Goal: Information Seeking & Learning: Find specific fact

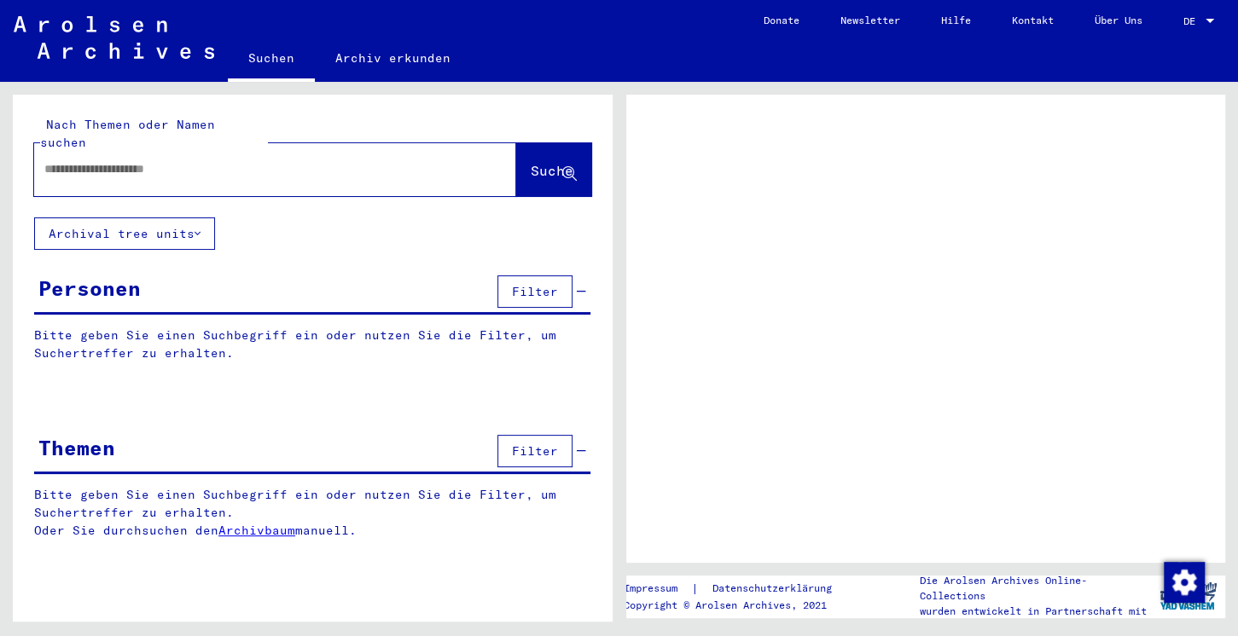
click at [182, 160] on input "text" at bounding box center [259, 169] width 431 height 18
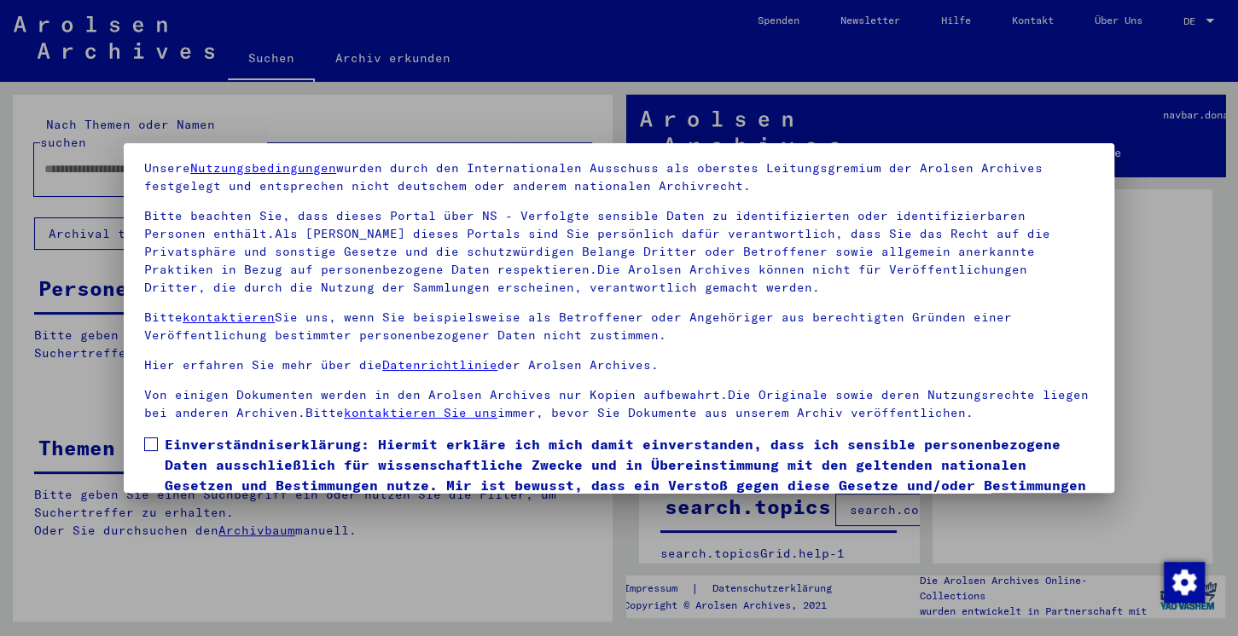
scroll to position [143, 0]
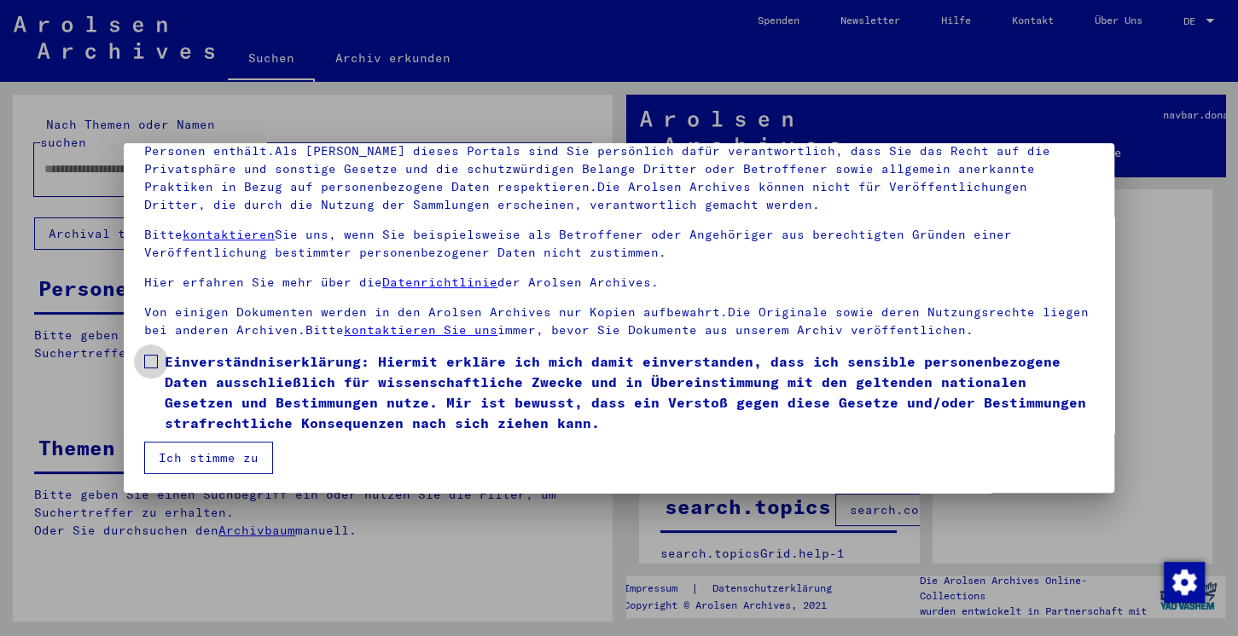
click at [150, 354] on label "Einverständniserklärung: Hiermit erkläre ich mich damit einverstanden, dass ich…" at bounding box center [618, 392] width 949 height 82
click at [182, 454] on button "Ich stimme zu" at bounding box center [208, 458] width 129 height 32
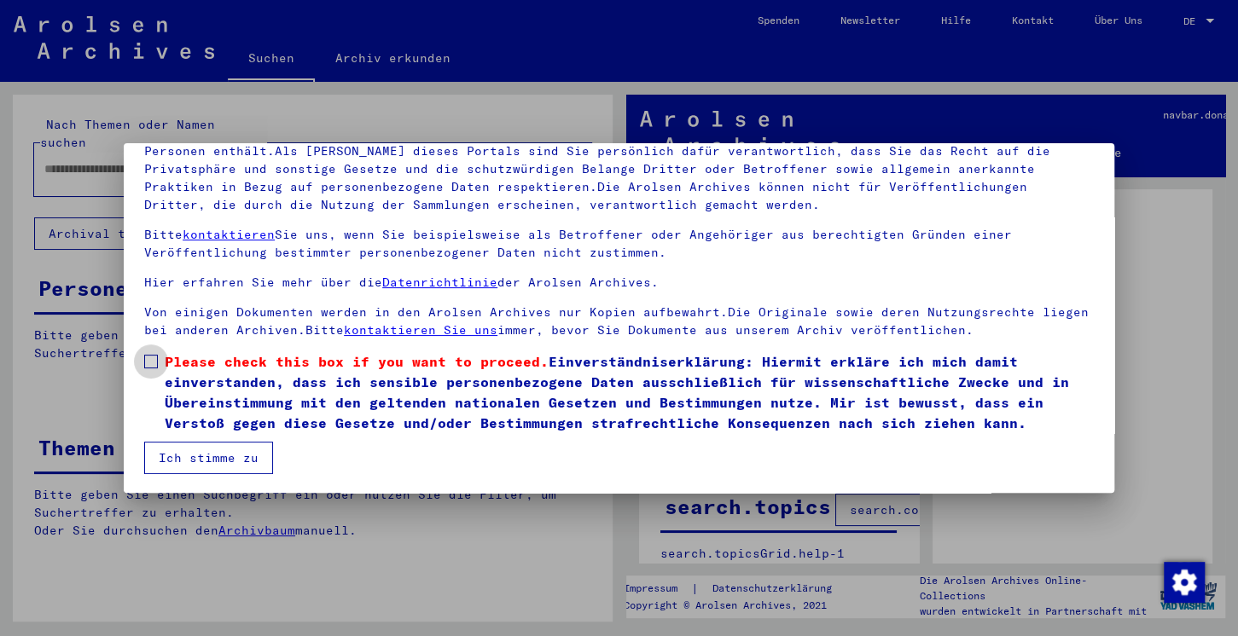
click at [146, 360] on span at bounding box center [151, 362] width 14 height 14
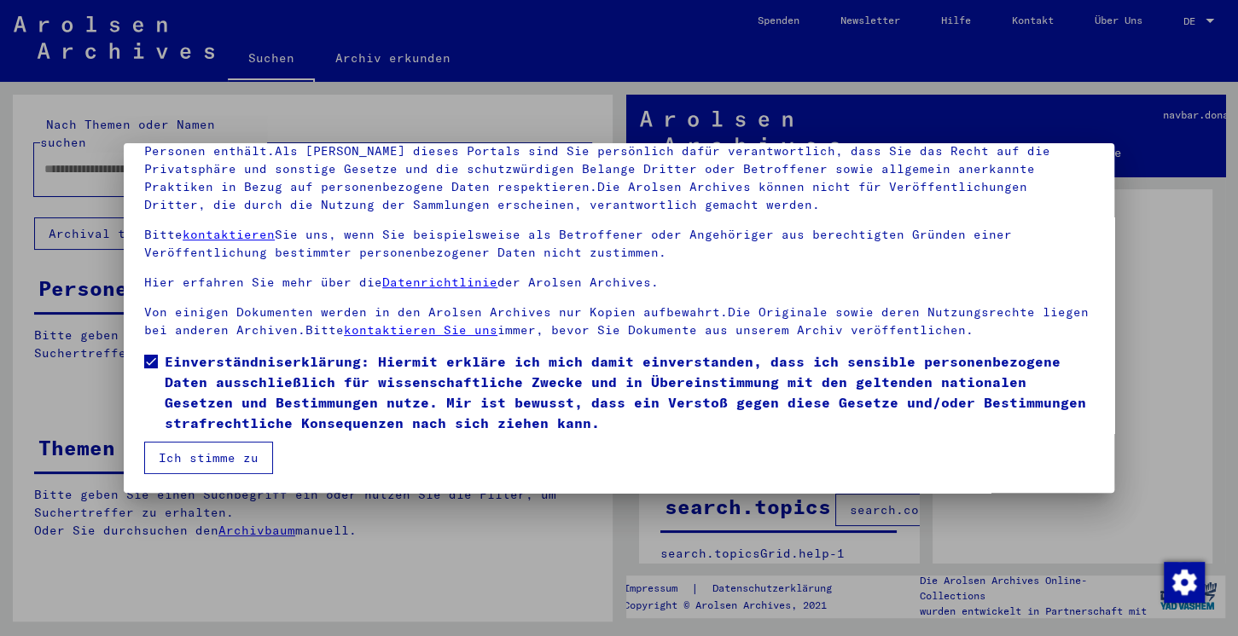
click at [175, 449] on button "Ich stimme zu" at bounding box center [208, 458] width 129 height 32
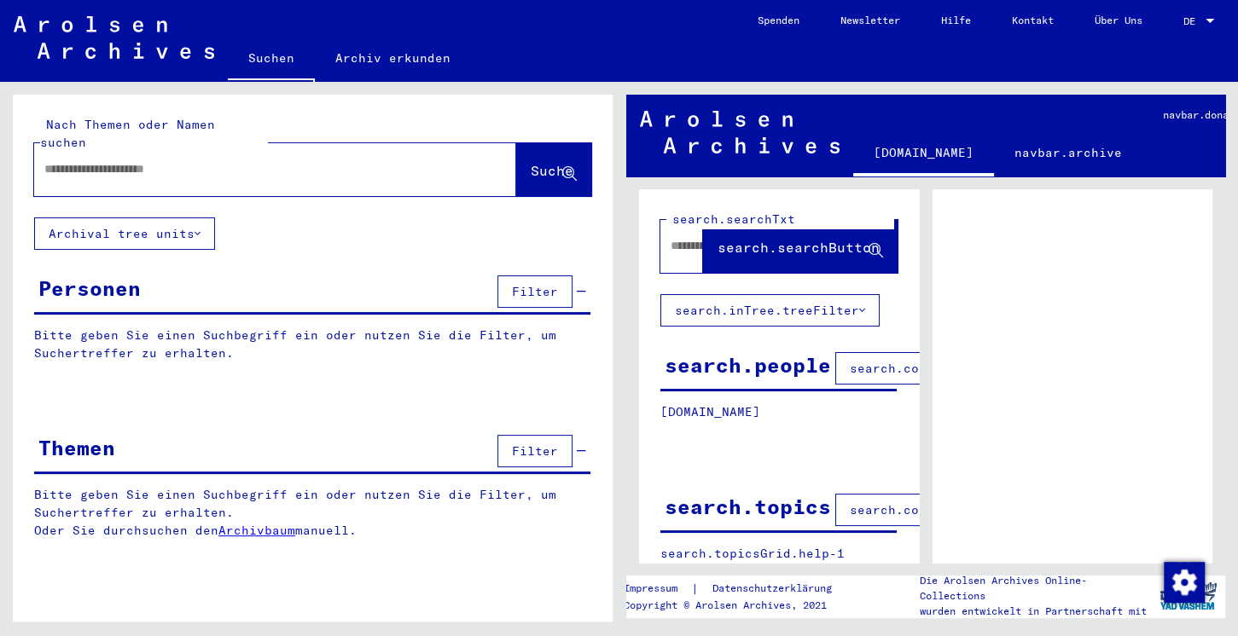
paste input "*********"
type input "*********"
click at [531, 162] on span "Suche" at bounding box center [552, 170] width 43 height 17
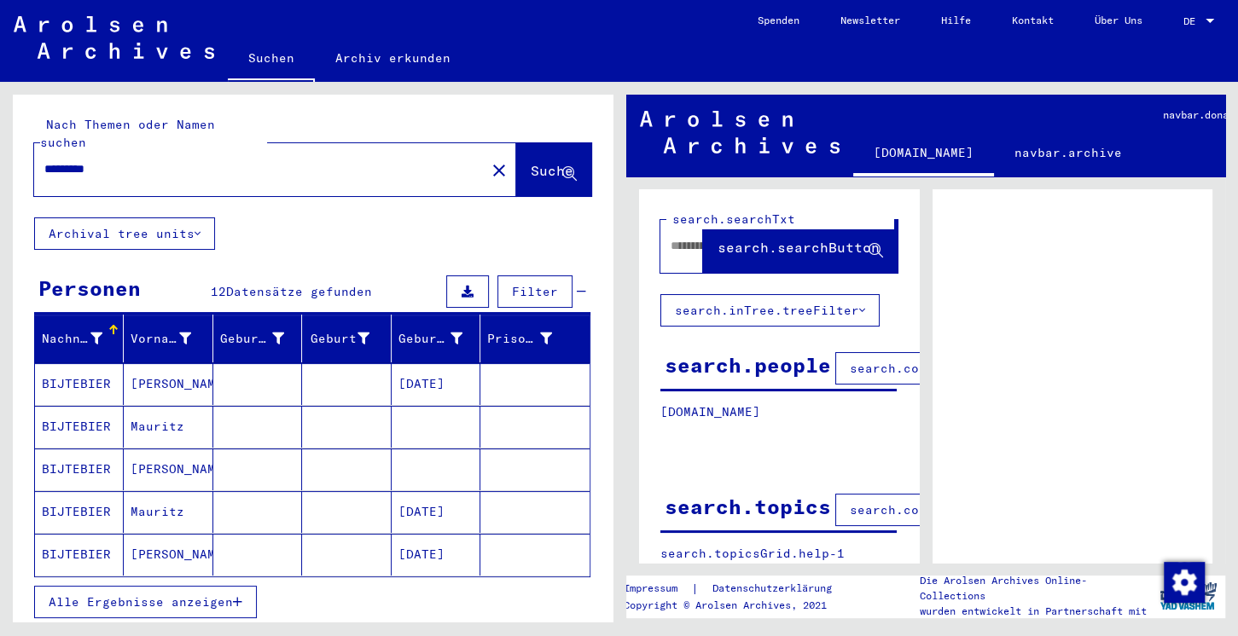
click at [168, 409] on mat-cell "Mauritz" at bounding box center [168, 427] width 89 height 42
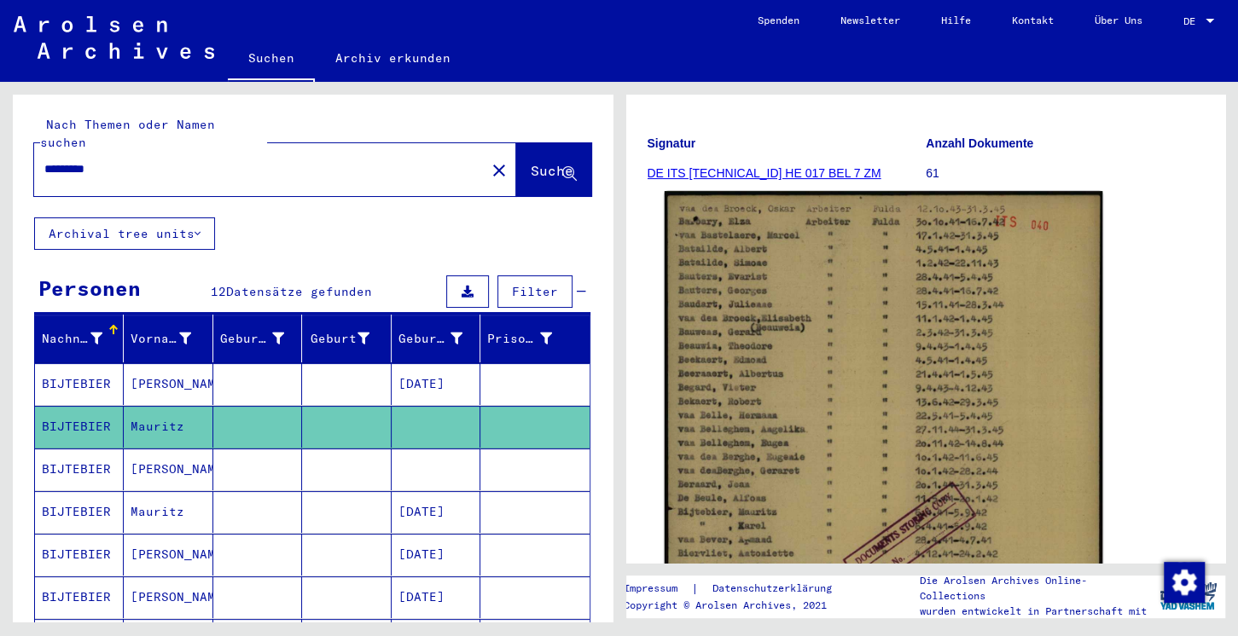
scroll to position [179, 0]
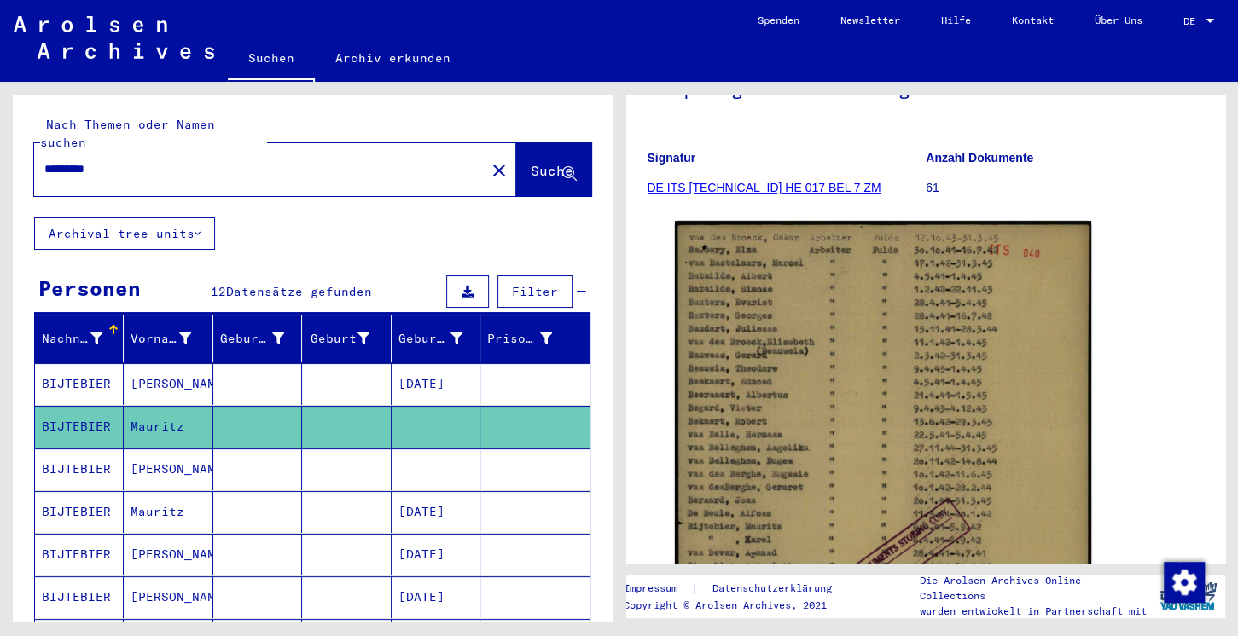
click at [742, 188] on link "DE ITS [TECHNICAL_ID] HE 017 BEL 7 ZM" at bounding box center [764, 188] width 234 height 14
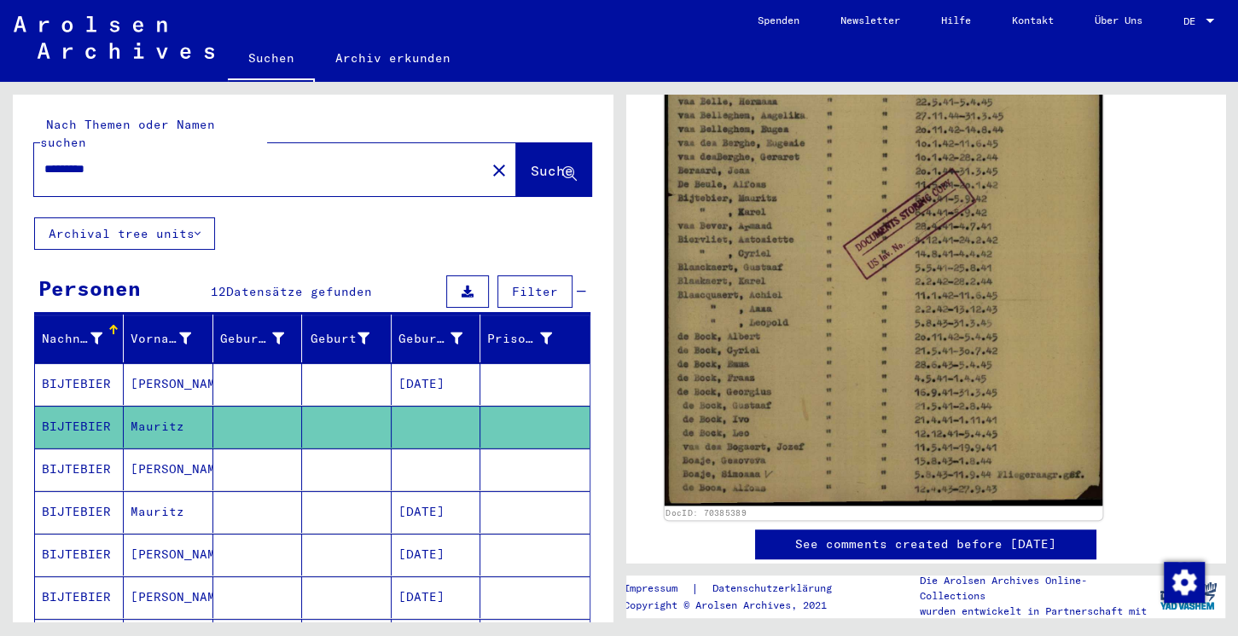
scroll to position [629, 0]
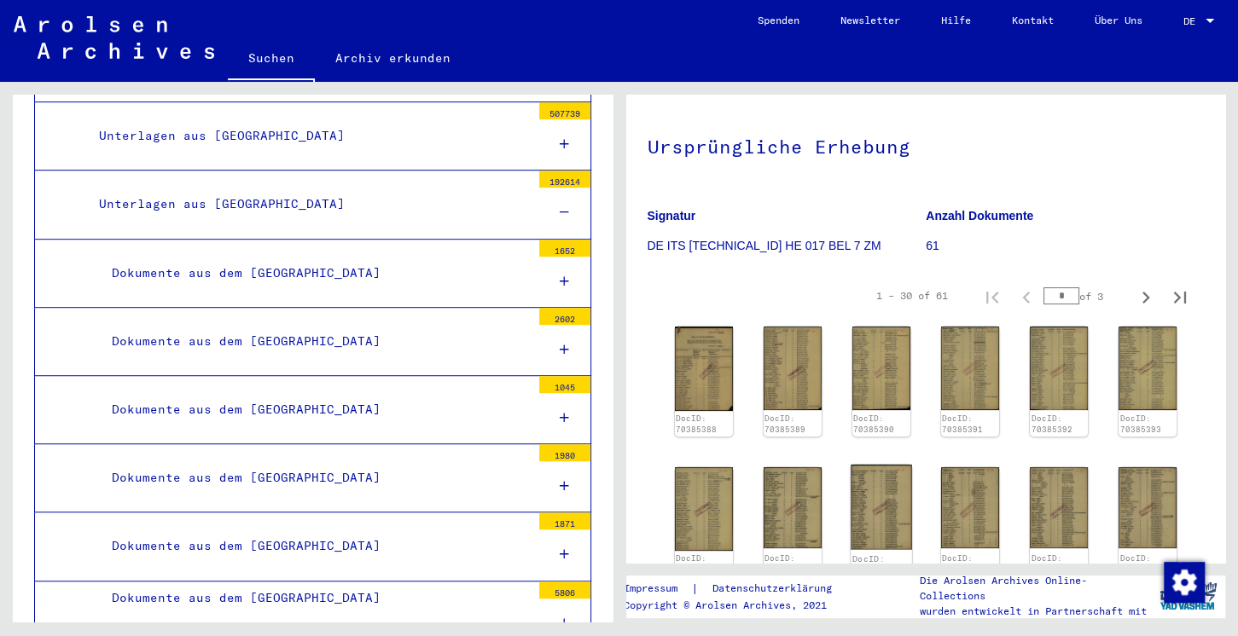
scroll to position [90, 0]
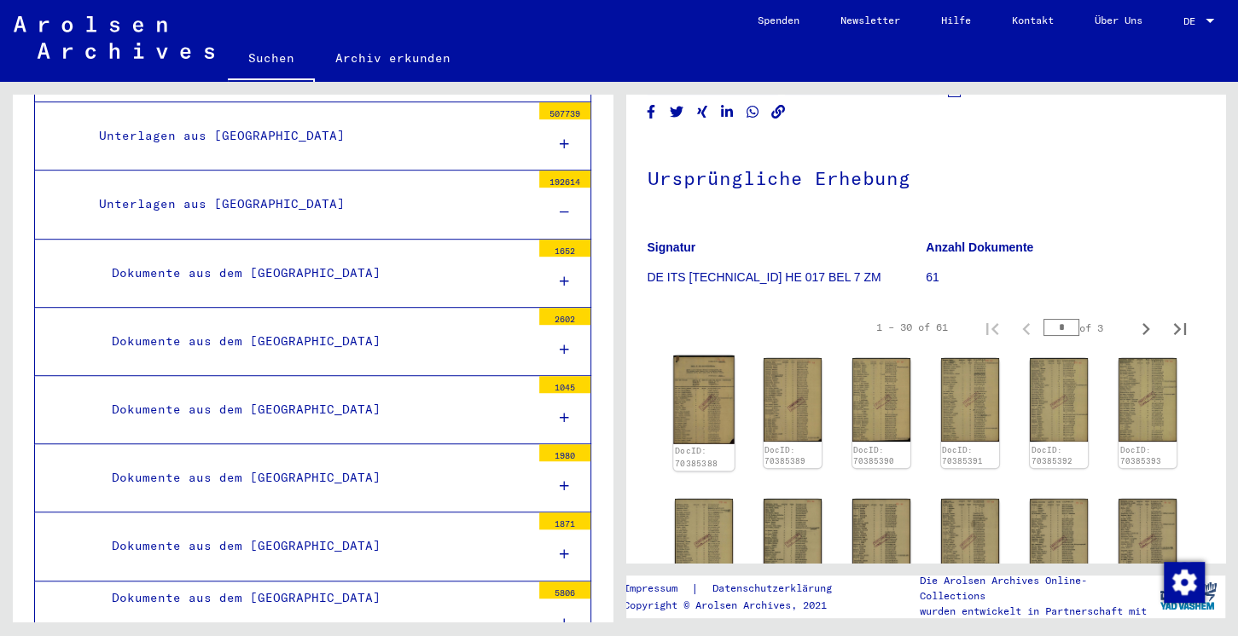
click at [705, 392] on img at bounding box center [703, 400] width 61 height 89
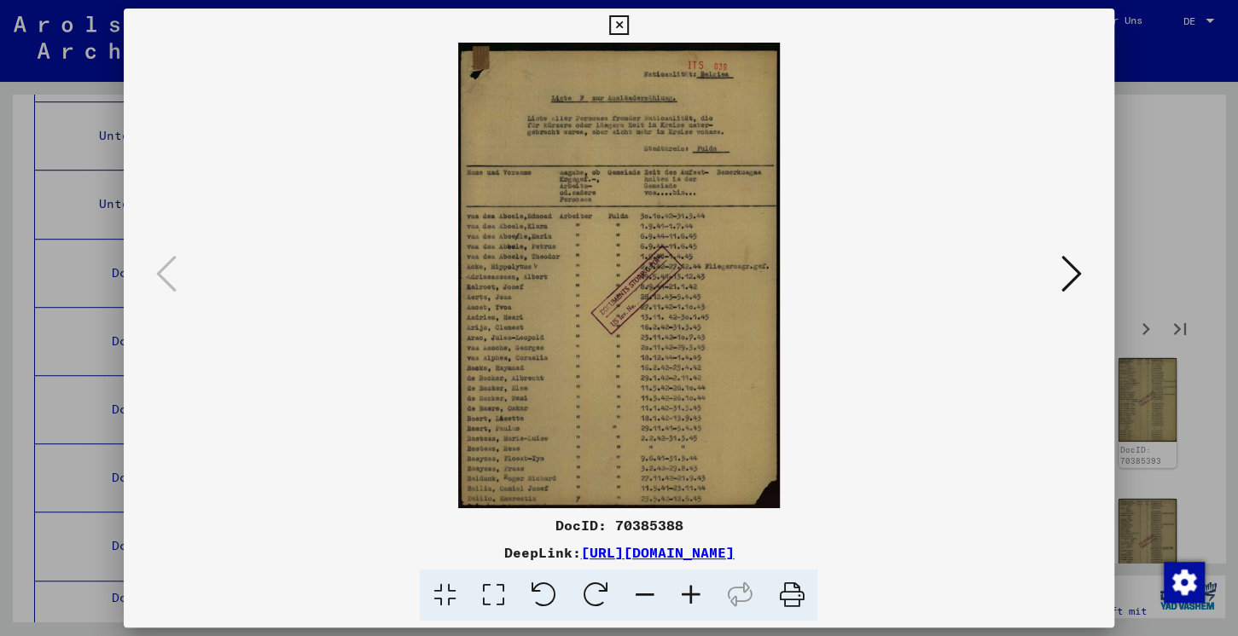
click at [1079, 280] on icon at bounding box center [1071, 273] width 20 height 41
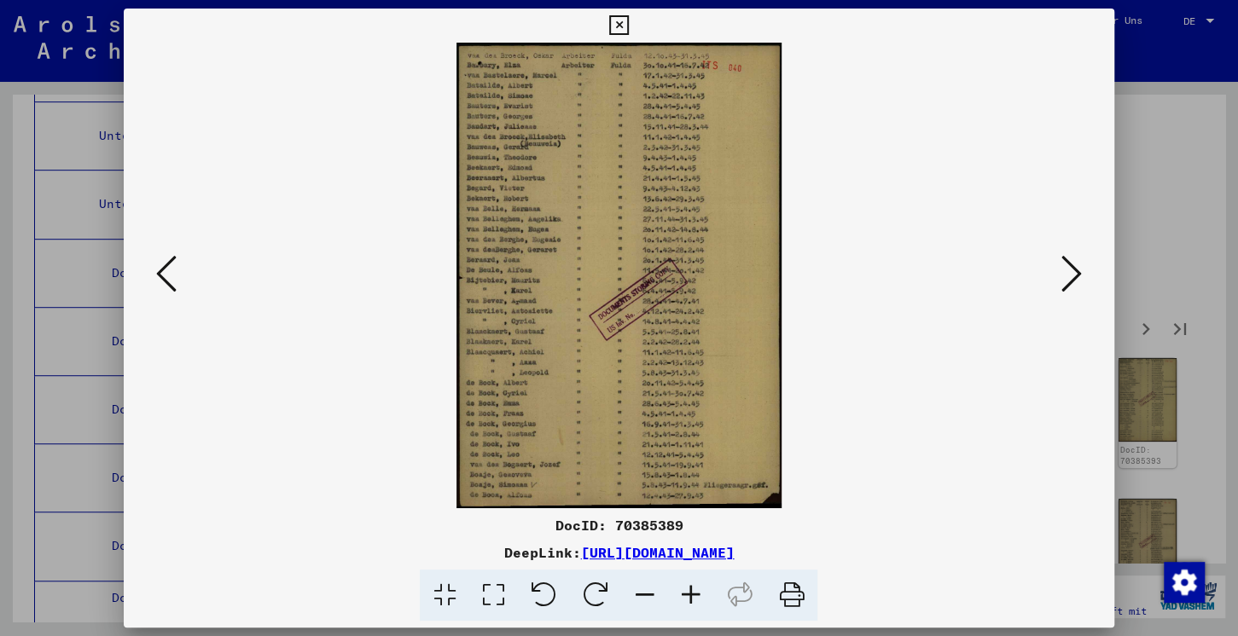
click at [629, 22] on icon at bounding box center [619, 25] width 20 height 20
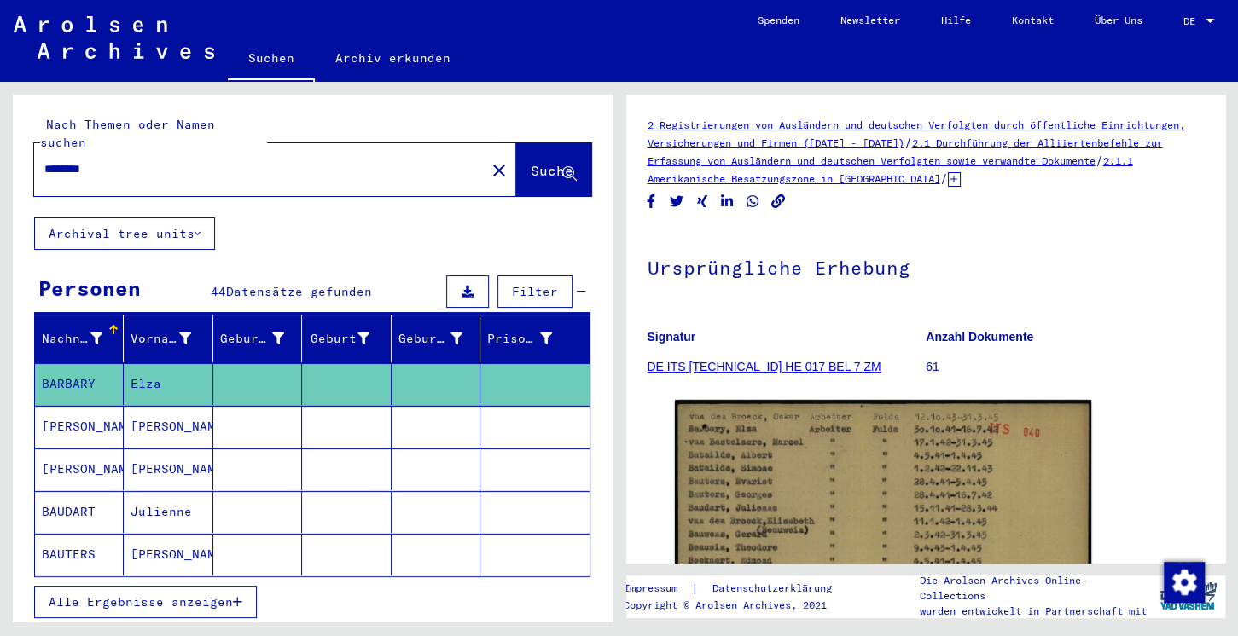
type input "*********"
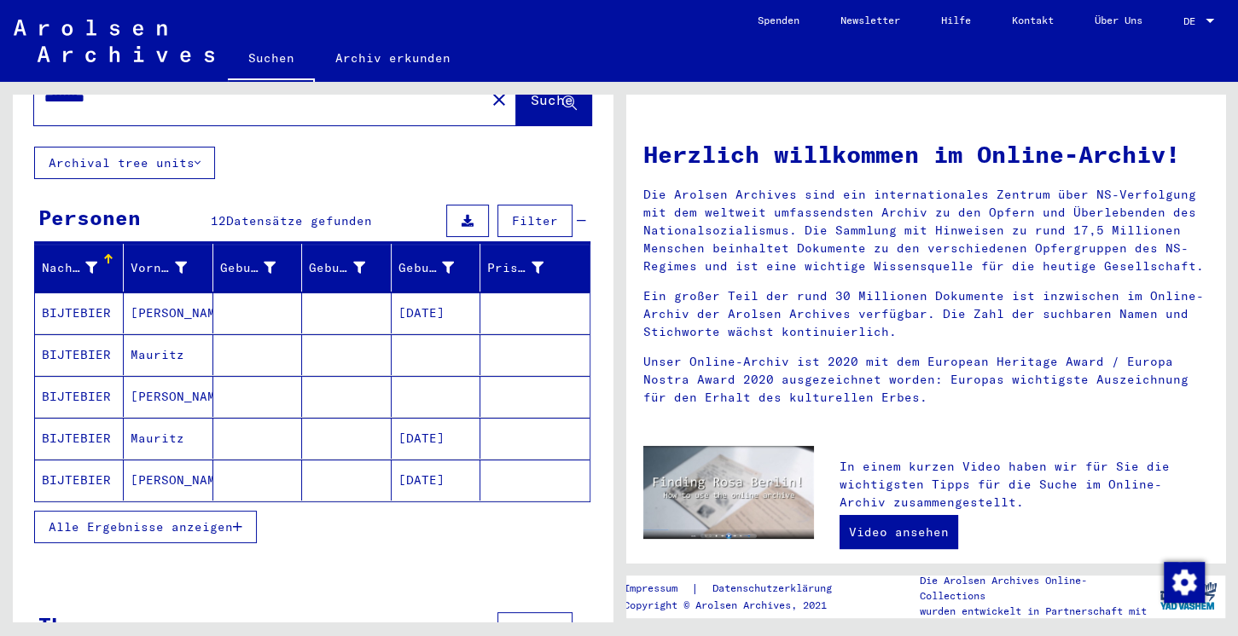
scroll to position [90, 0]
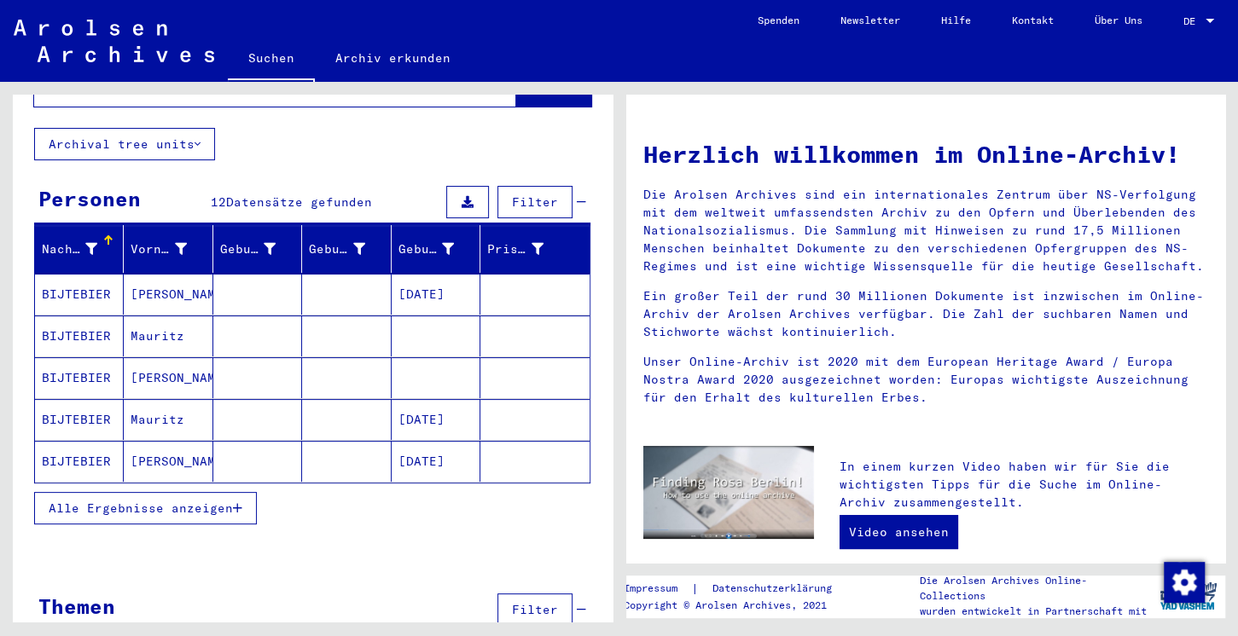
click at [150, 441] on mat-cell "[PERSON_NAME]" at bounding box center [168, 461] width 89 height 41
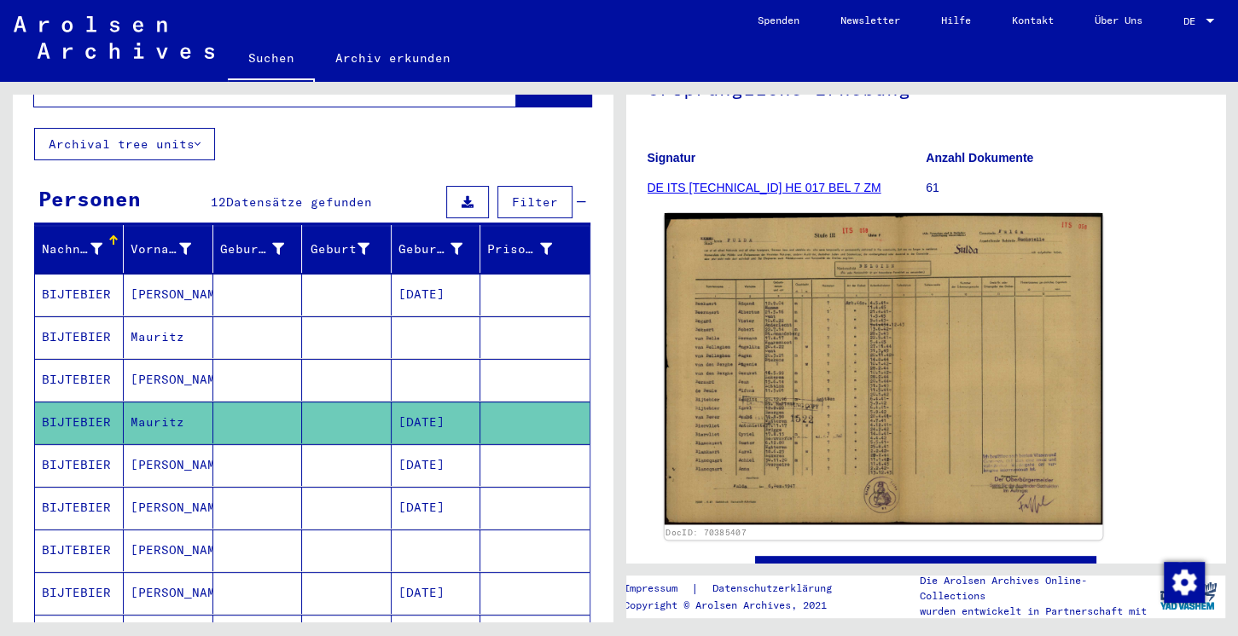
scroll to position [179, 0]
click at [806, 304] on img at bounding box center [883, 368] width 438 height 311
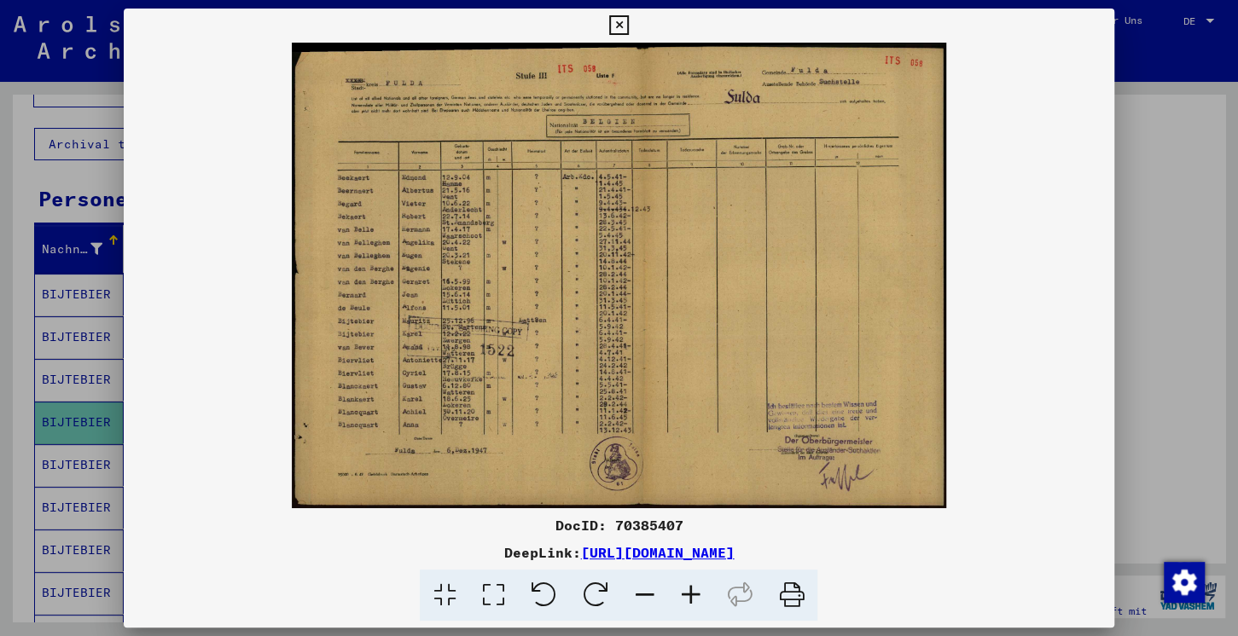
click at [692, 599] on icon at bounding box center [690, 596] width 46 height 52
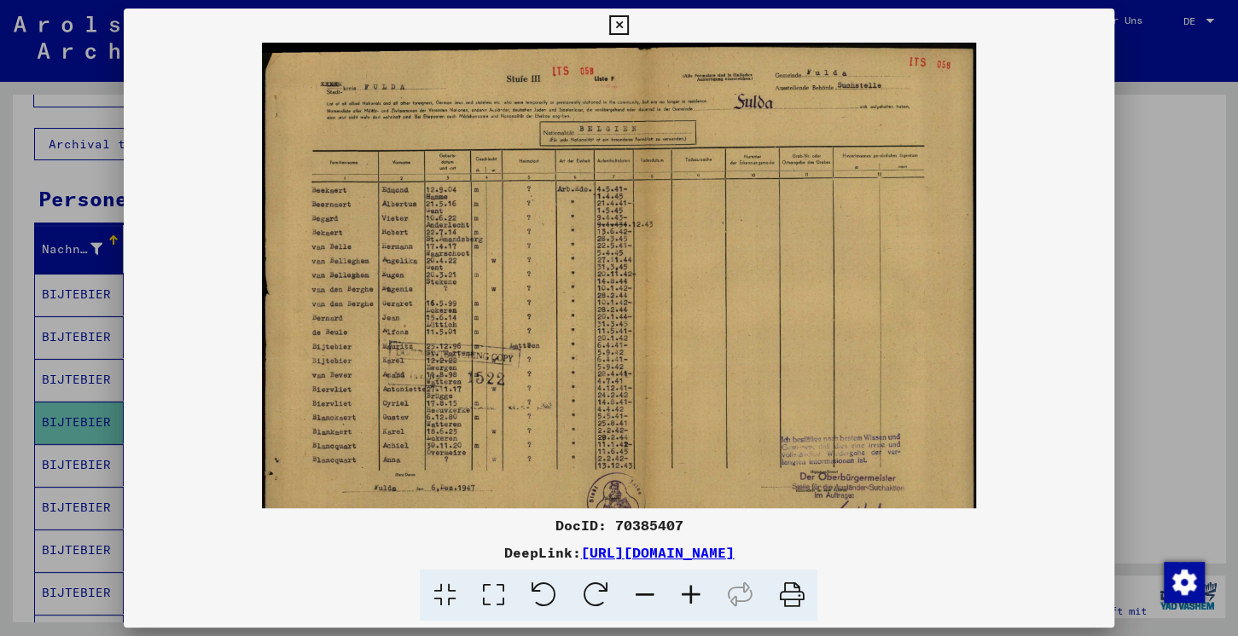
click at [693, 599] on icon at bounding box center [690, 596] width 46 height 52
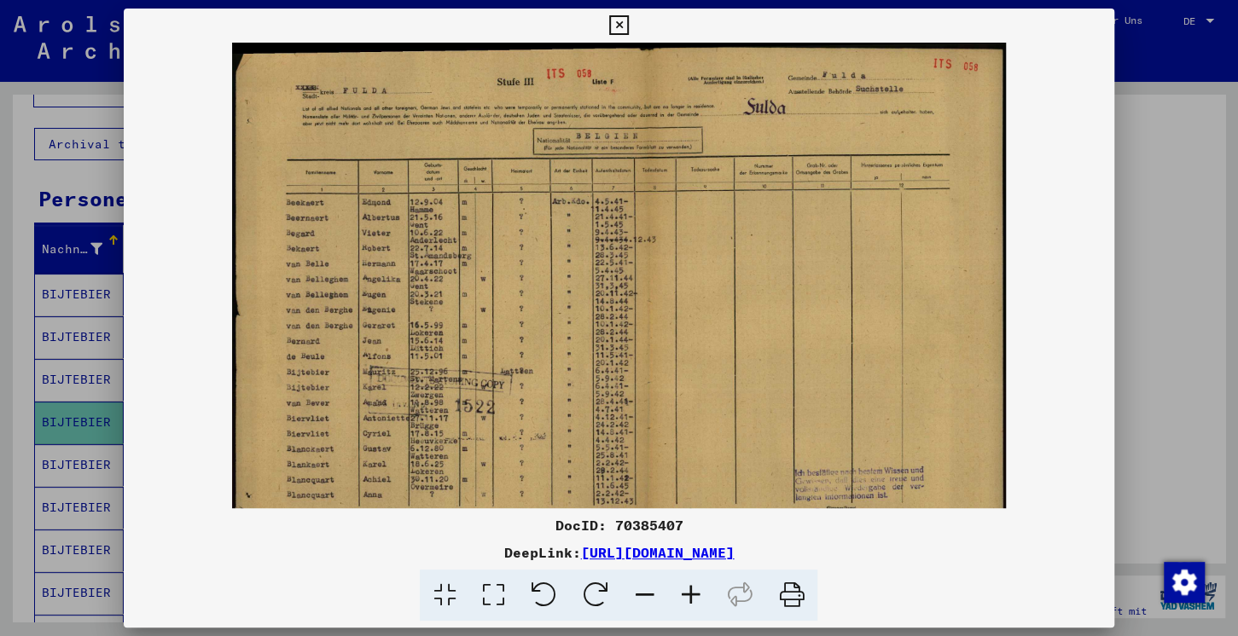
click at [693, 599] on icon at bounding box center [690, 596] width 46 height 52
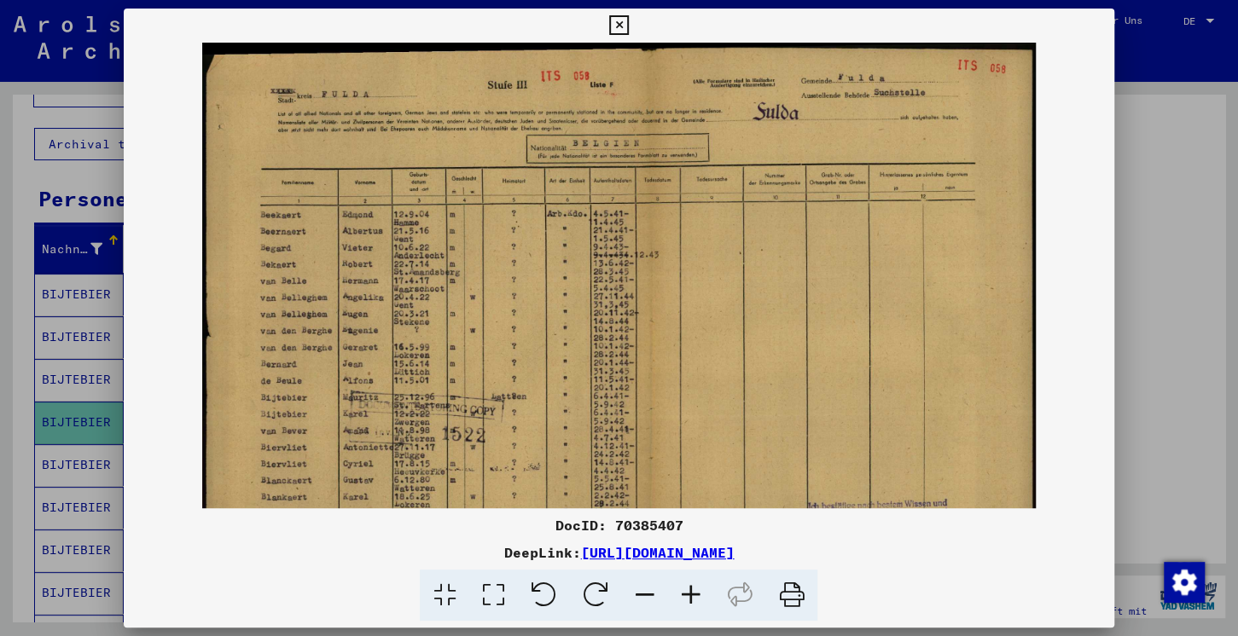
click at [693, 599] on icon at bounding box center [690, 596] width 46 height 52
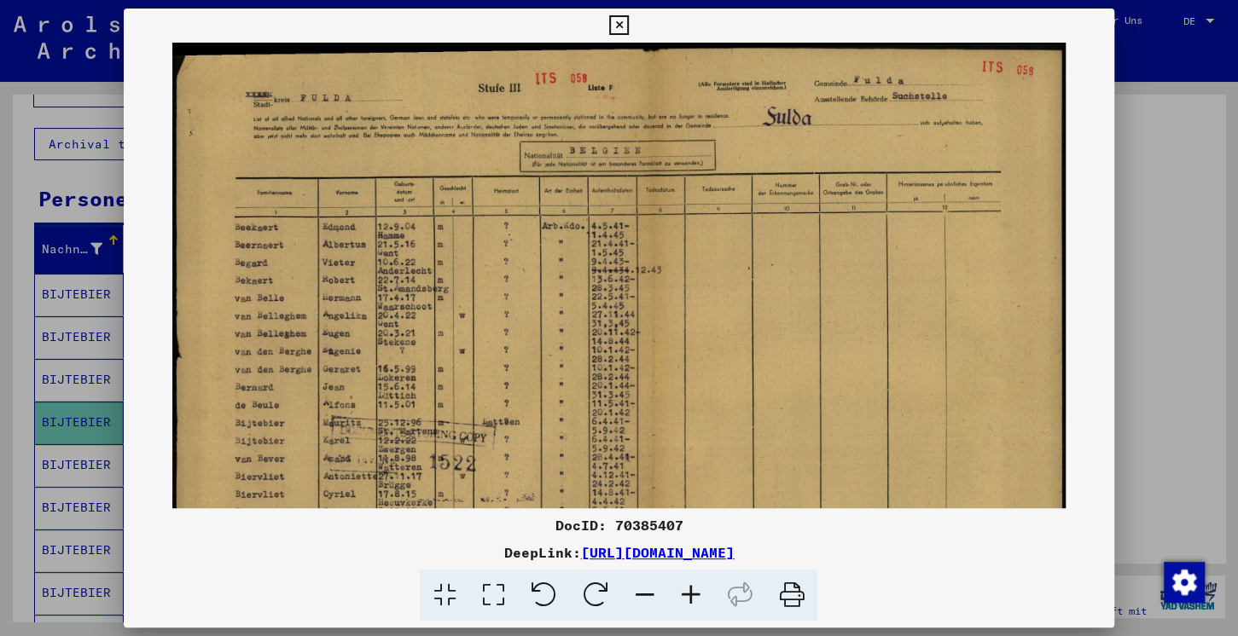
click at [693, 598] on icon at bounding box center [690, 596] width 46 height 52
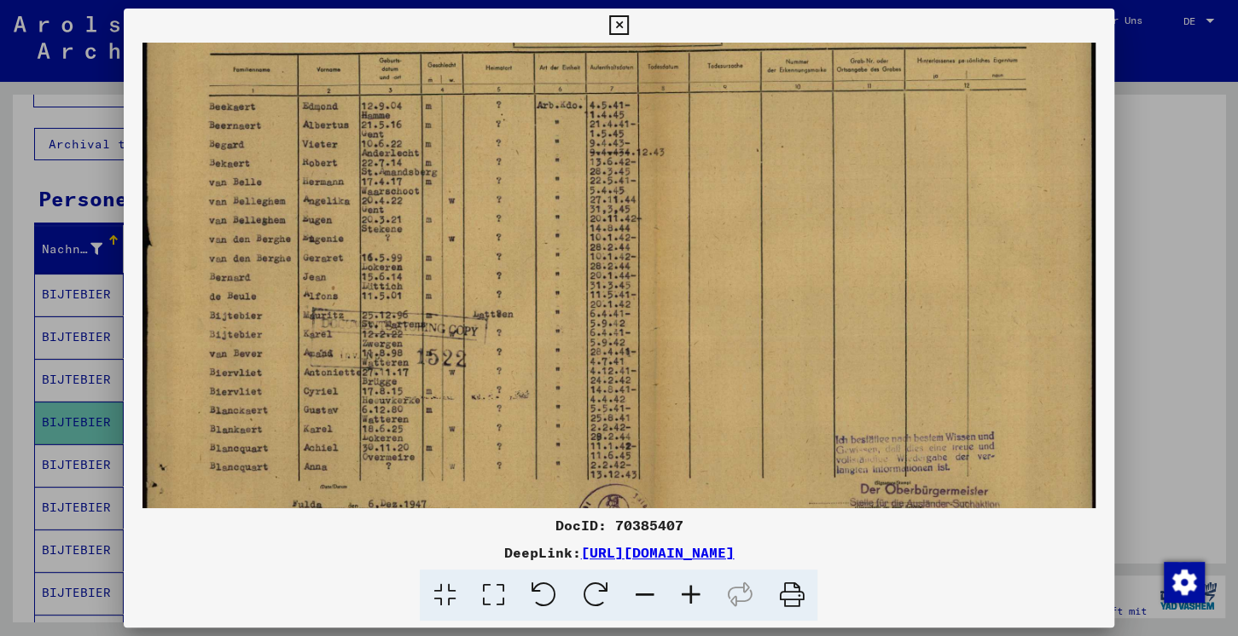
scroll to position [135, 0]
drag, startPoint x: 527, startPoint y: 324, endPoint x: 530, endPoint y: 193, distance: 131.4
click at [530, 193] on img at bounding box center [618, 247] width 953 height 679
click at [629, 20] on icon at bounding box center [619, 25] width 20 height 20
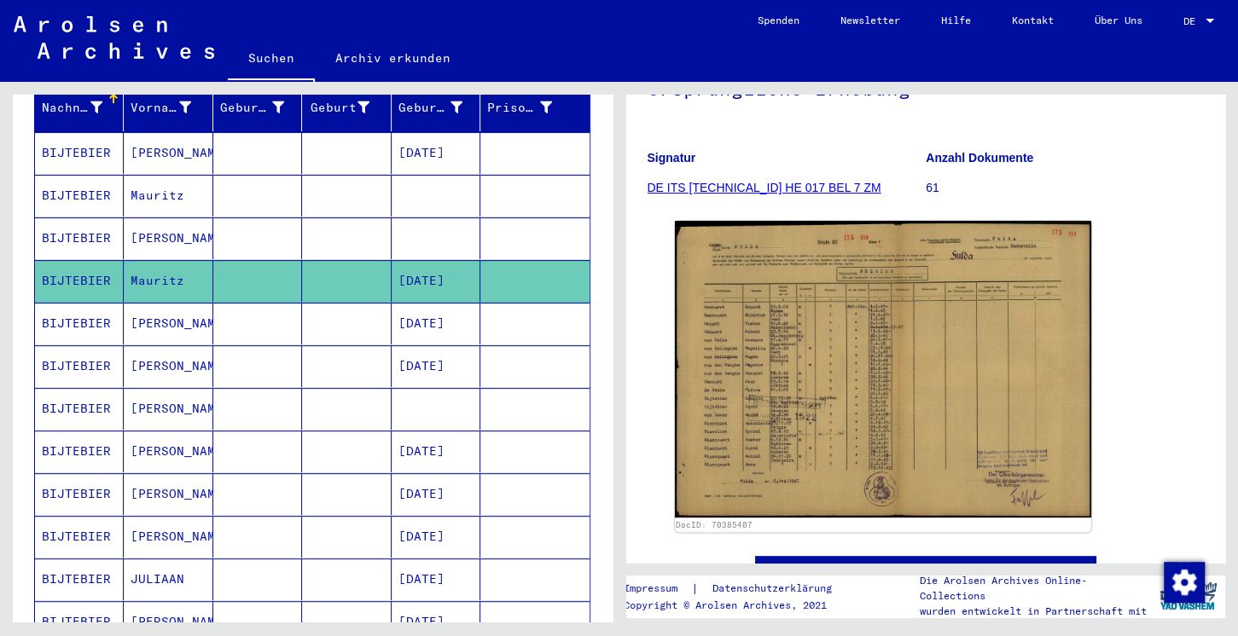
scroll to position [270, 0]
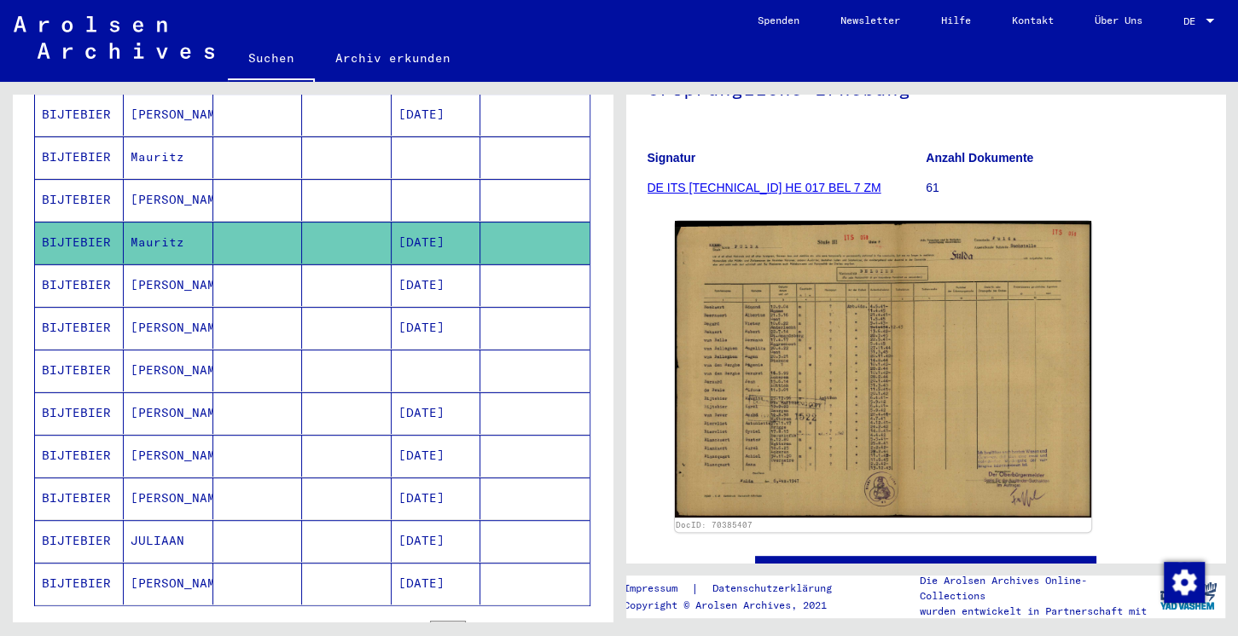
click at [147, 264] on mat-cell "[PERSON_NAME]" at bounding box center [168, 285] width 89 height 42
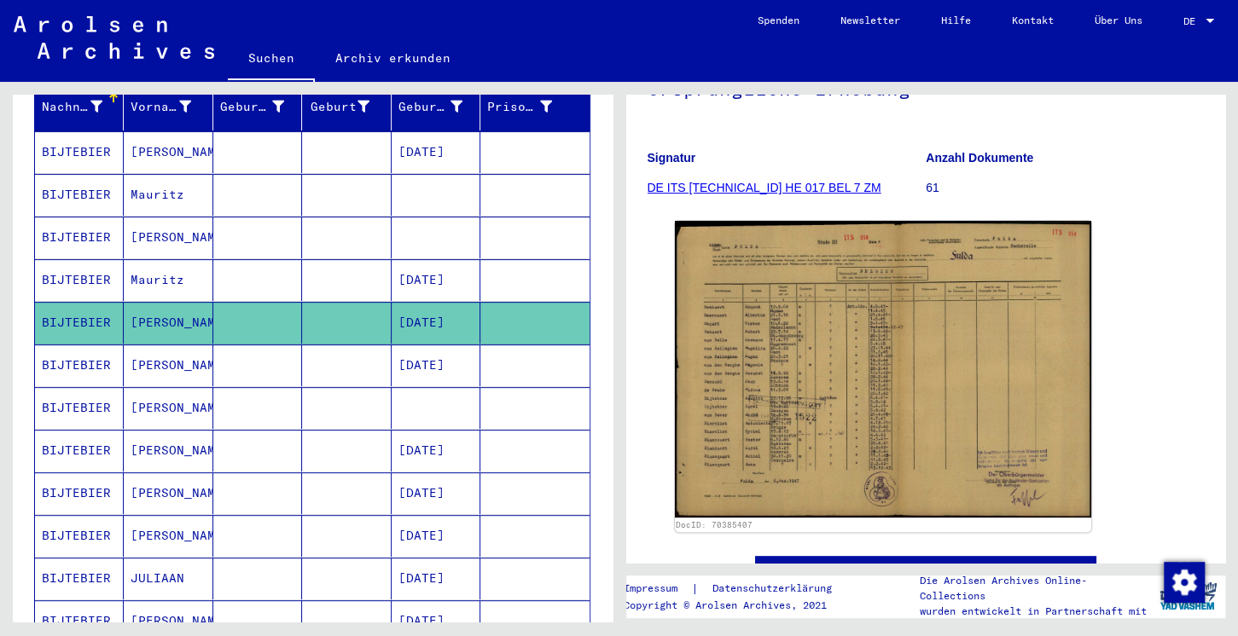
scroll to position [179, 0]
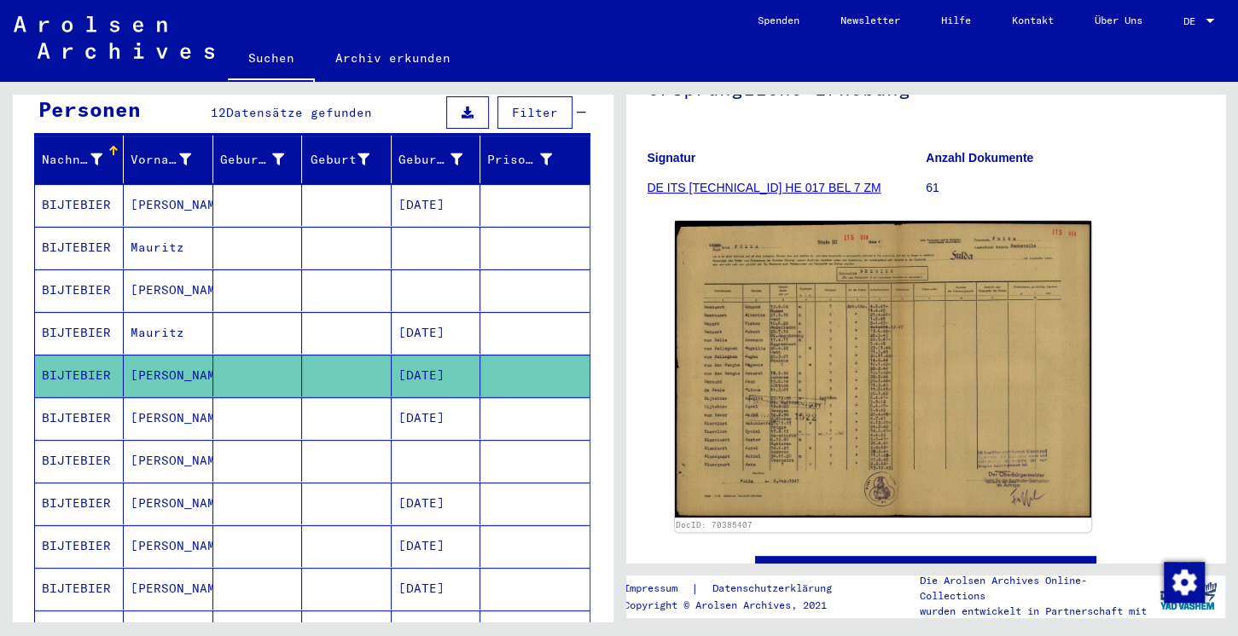
click at [154, 227] on mat-cell "Mauritz" at bounding box center [168, 248] width 89 height 42
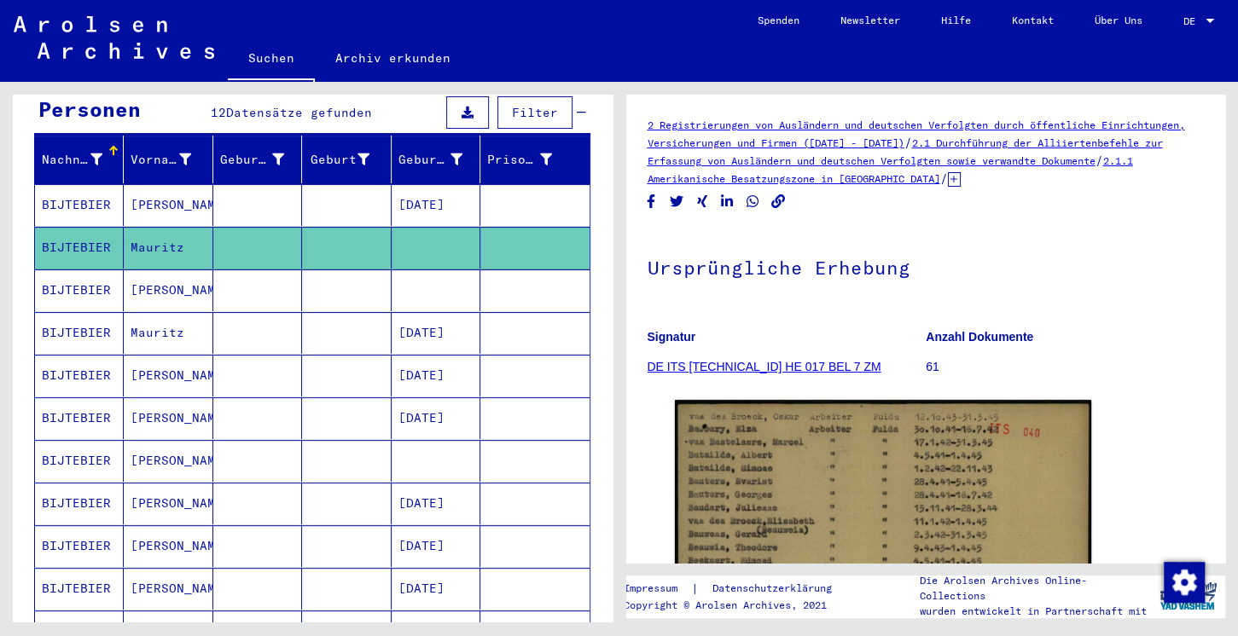
click at [158, 355] on mat-cell "[PERSON_NAME]" at bounding box center [168, 376] width 89 height 42
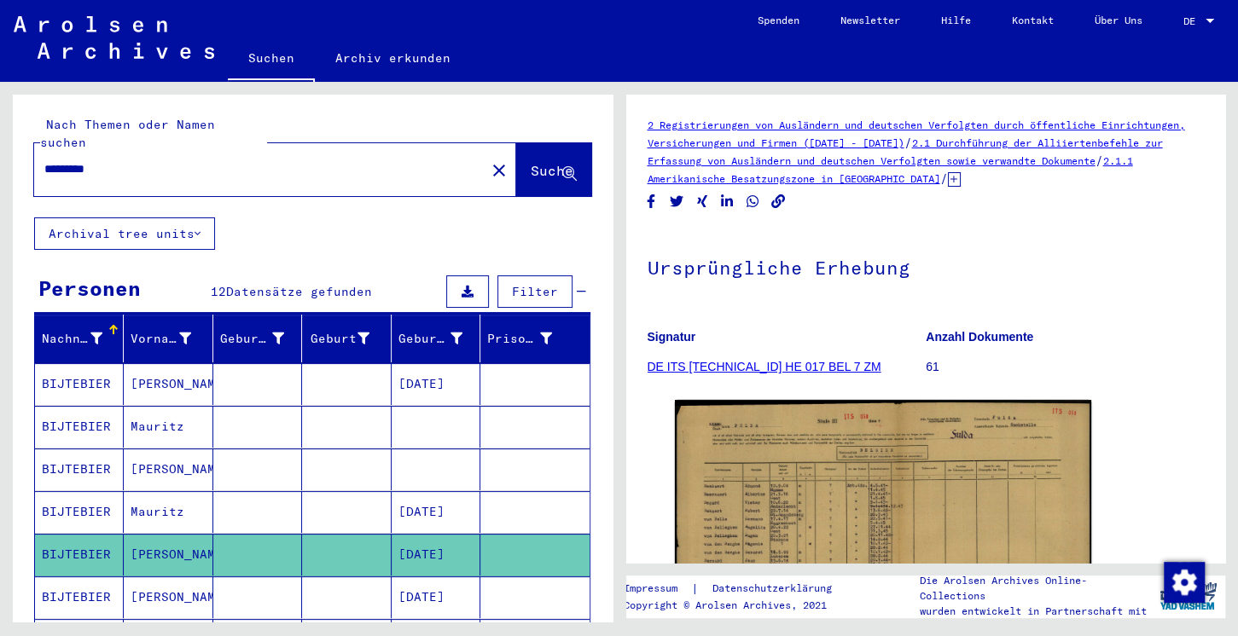
click at [890, 162] on link "2.1 Durchführung der Alliiertenbefehle zur Erfassung von Ausländern und deutsch…" at bounding box center [904, 151] width 515 height 31
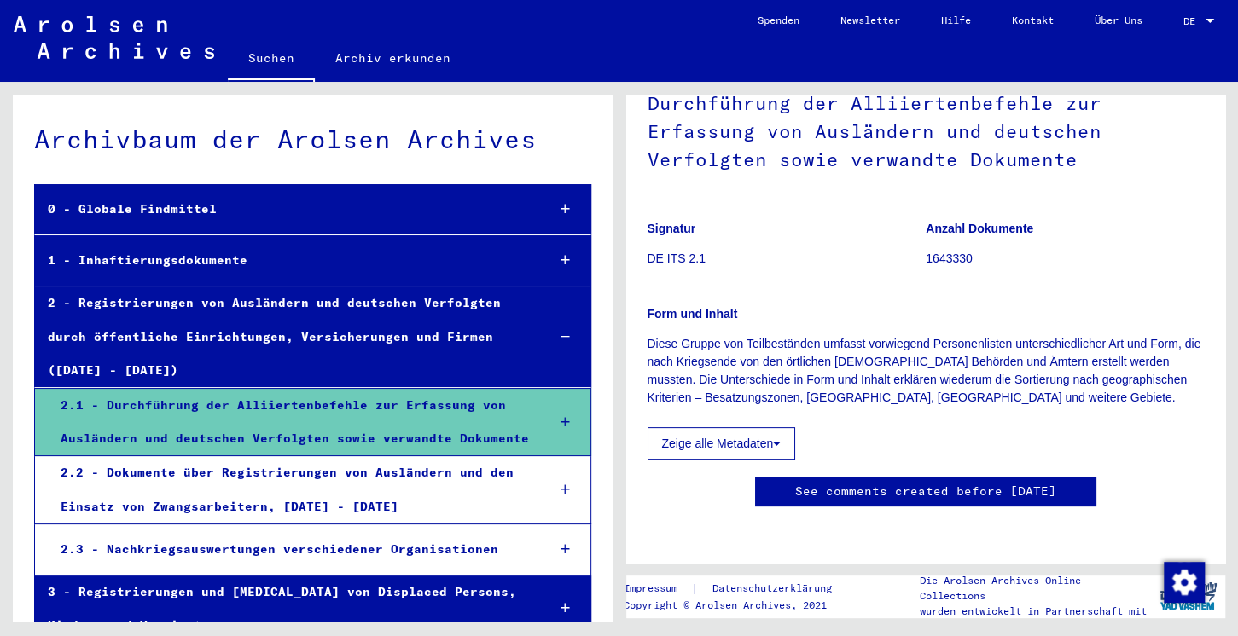
scroll to position [669, 0]
